Goal: Information Seeking & Learning: Learn about a topic

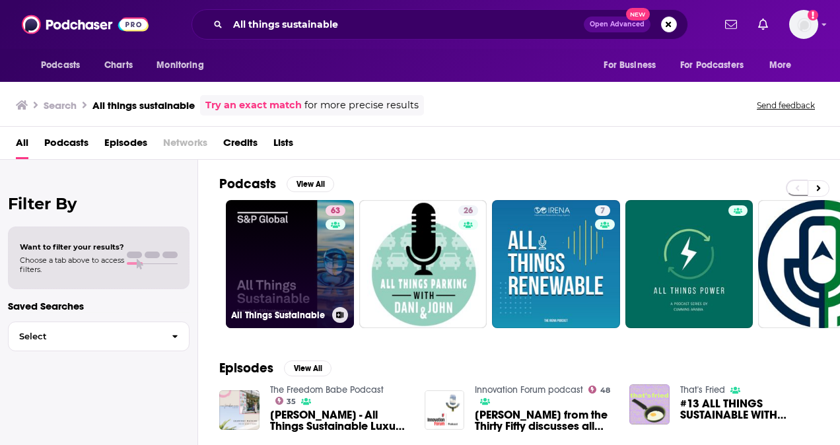
click at [292, 216] on link "63 All Things Sustainable" at bounding box center [290, 264] width 128 height 128
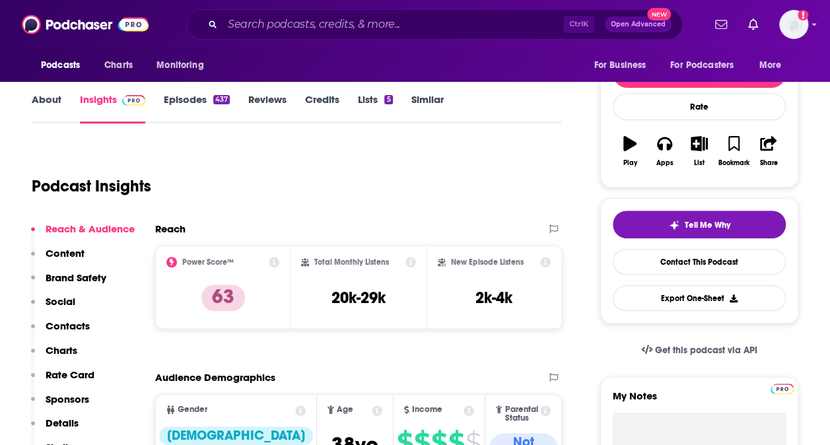
scroll to position [162, 0]
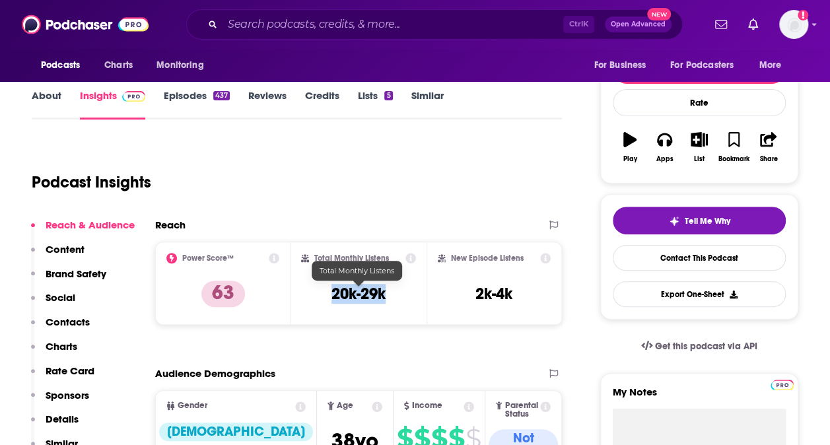
drag, startPoint x: 330, startPoint y: 302, endPoint x: 398, endPoint y: 295, distance: 68.4
click at [398, 295] on div "Total Monthly Listens 20k-29k" at bounding box center [358, 283] width 114 height 61
copy h3 "20k-29k"
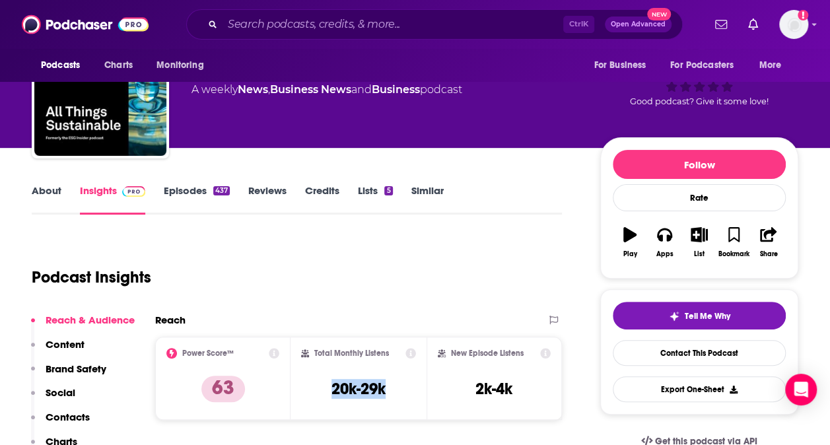
scroll to position [55, 0]
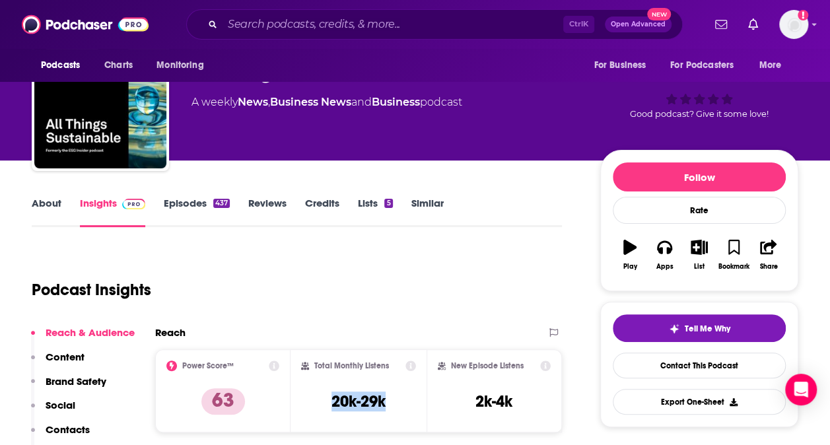
click at [52, 198] on link "About" at bounding box center [47, 212] width 30 height 30
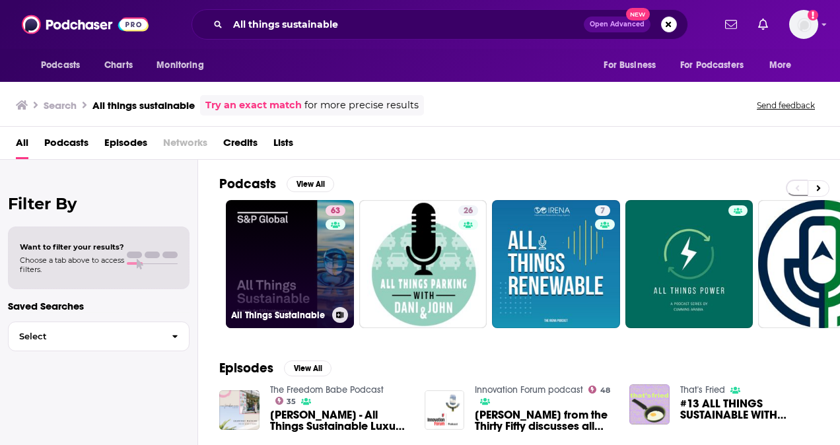
click at [277, 225] on link "63 All Things Sustainable" at bounding box center [290, 264] width 128 height 128
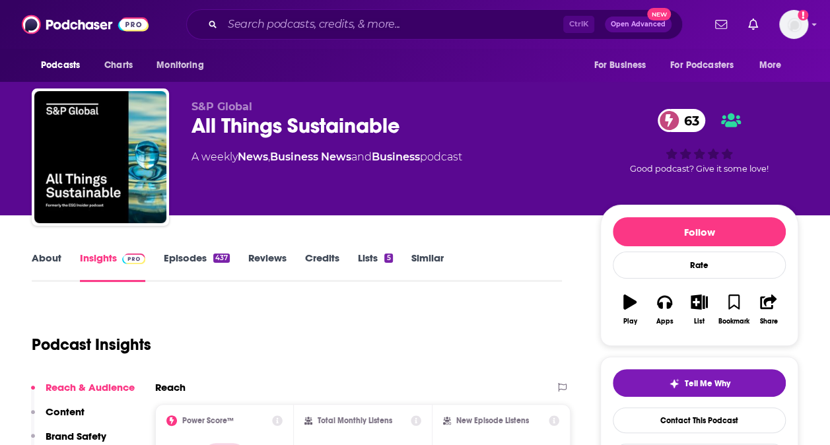
click at [44, 263] on link "About" at bounding box center [47, 267] width 30 height 30
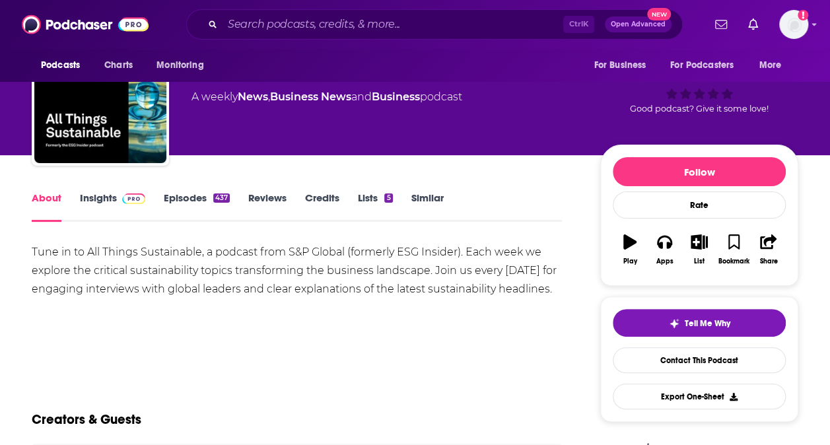
scroll to position [59, 0]
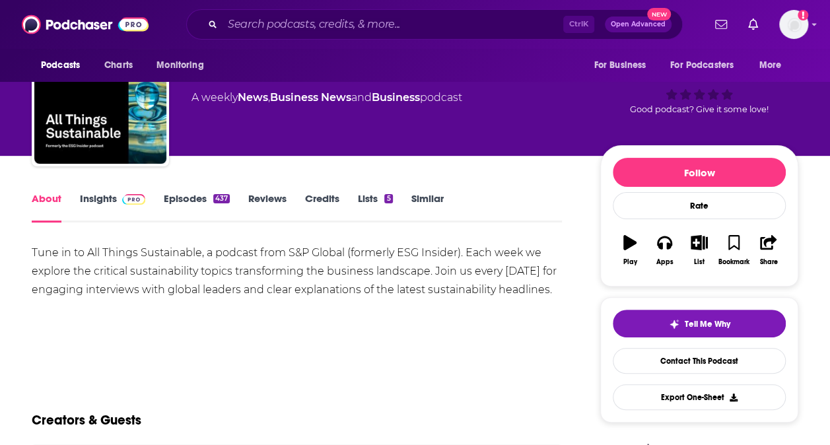
click at [81, 199] on link "Insights" at bounding box center [112, 207] width 65 height 30
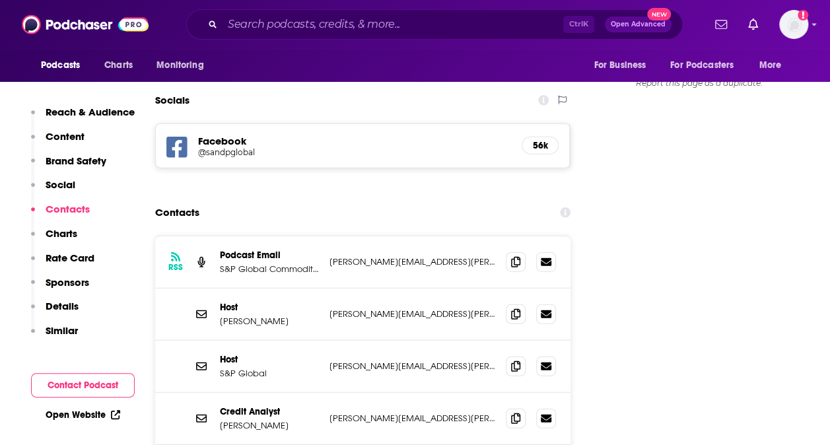
scroll to position [1496, 0]
